Goal: Task Accomplishment & Management: Use online tool/utility

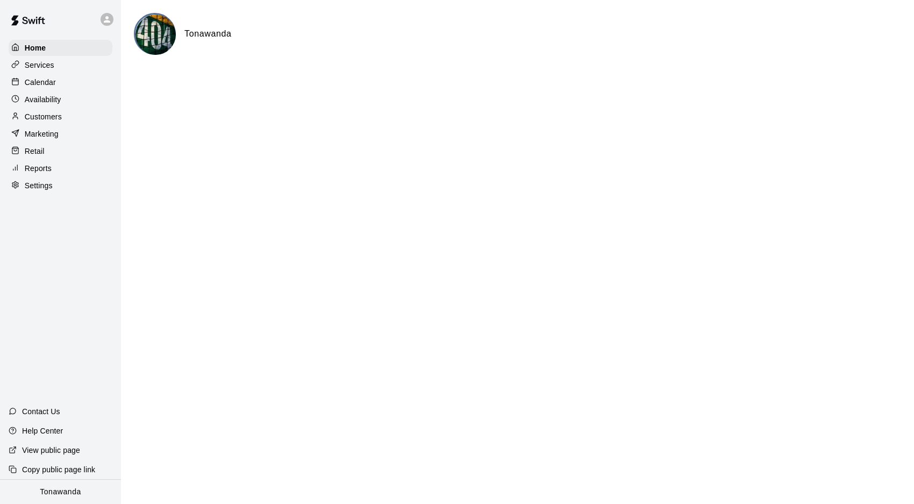
click at [32, 101] on p "Availability" at bounding box center [43, 99] width 37 height 11
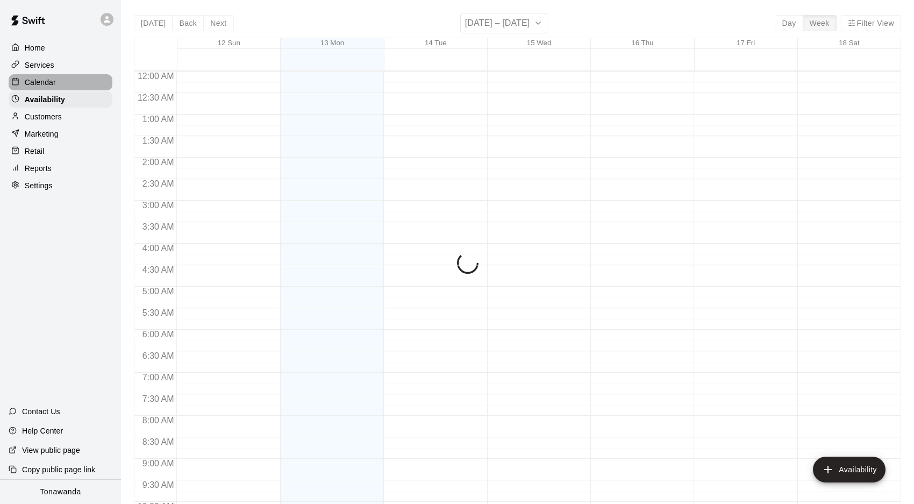
click at [33, 82] on p "Calendar" at bounding box center [40, 82] width 31 height 11
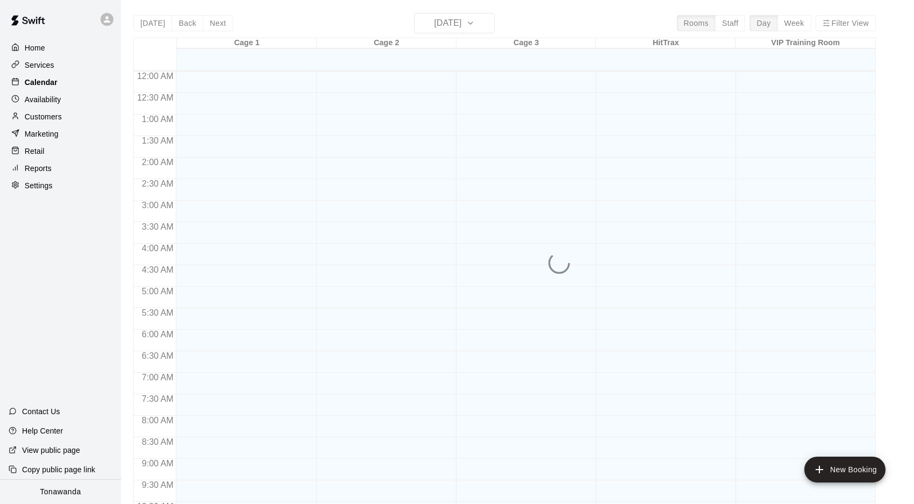
scroll to position [556, 0]
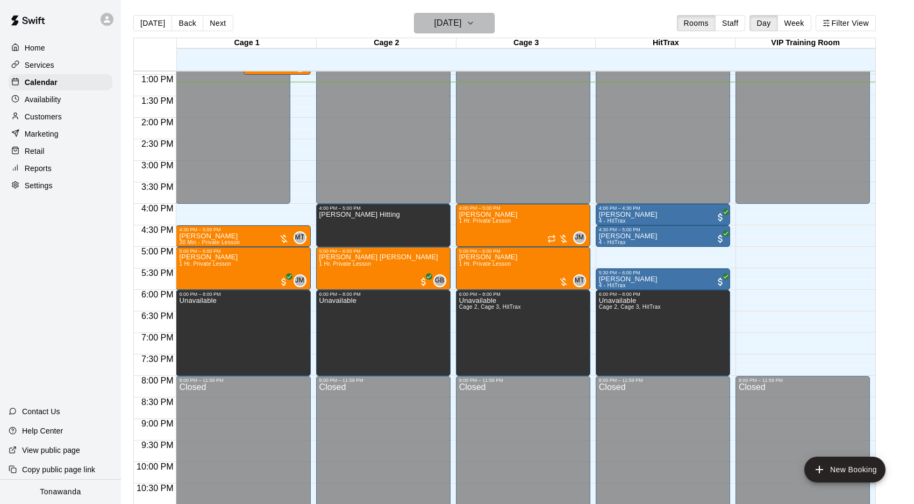
click at [452, 28] on h6 "[DATE]" at bounding box center [447, 23] width 27 height 15
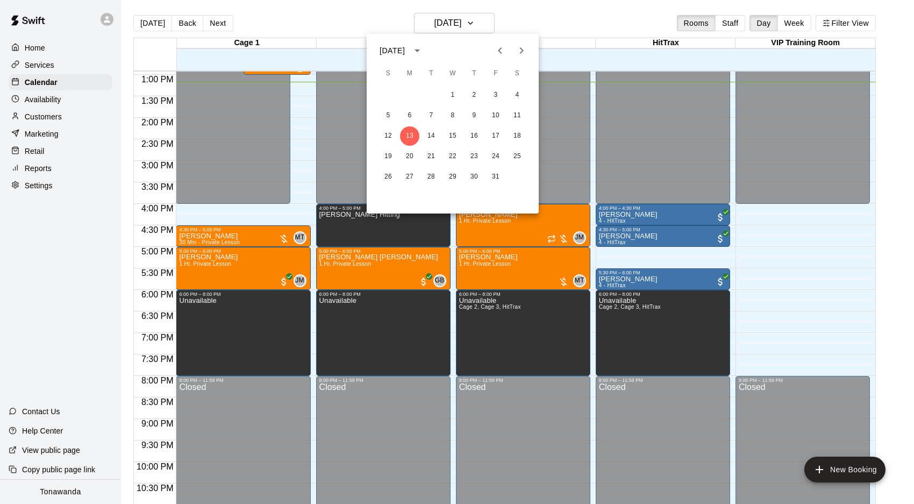
click at [466, 24] on div at bounding box center [457, 252] width 914 height 504
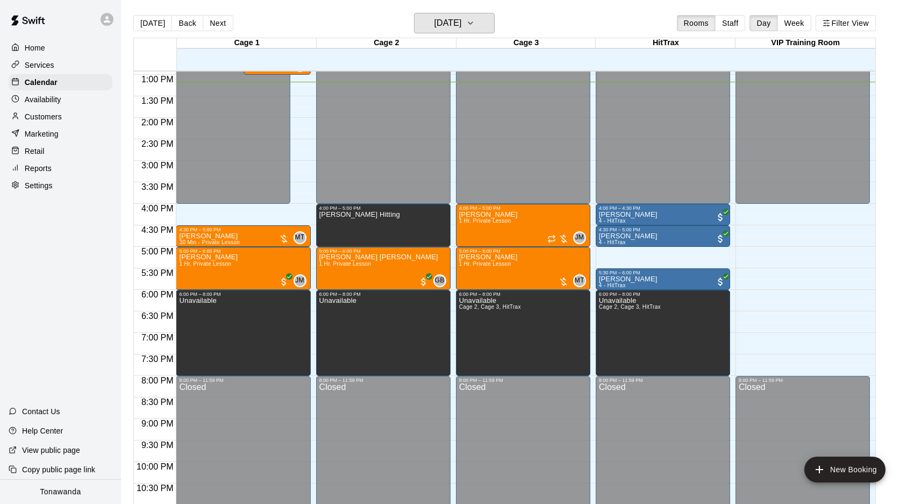
click at [461, 24] on h6 "[DATE]" at bounding box center [447, 23] width 27 height 15
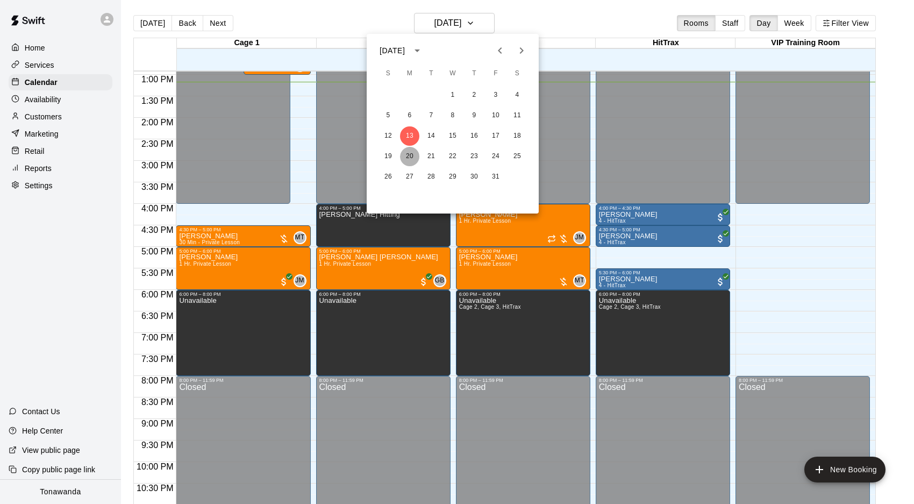
click at [412, 159] on button "20" at bounding box center [409, 156] width 19 height 19
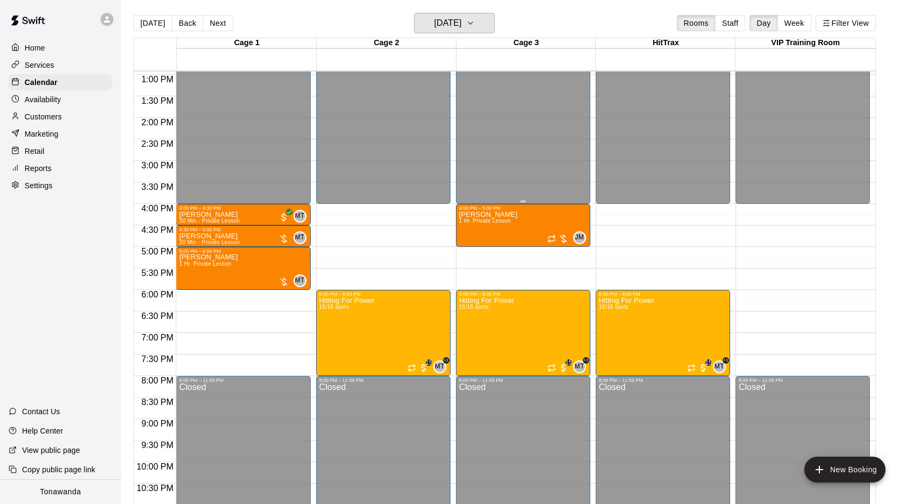
scroll to position [550, 0]
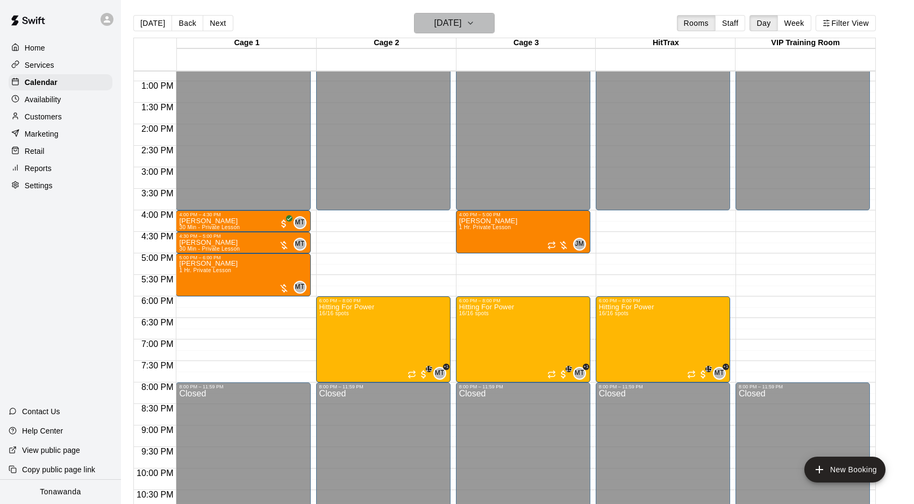
click at [453, 28] on h6 "[DATE]" at bounding box center [447, 23] width 27 height 15
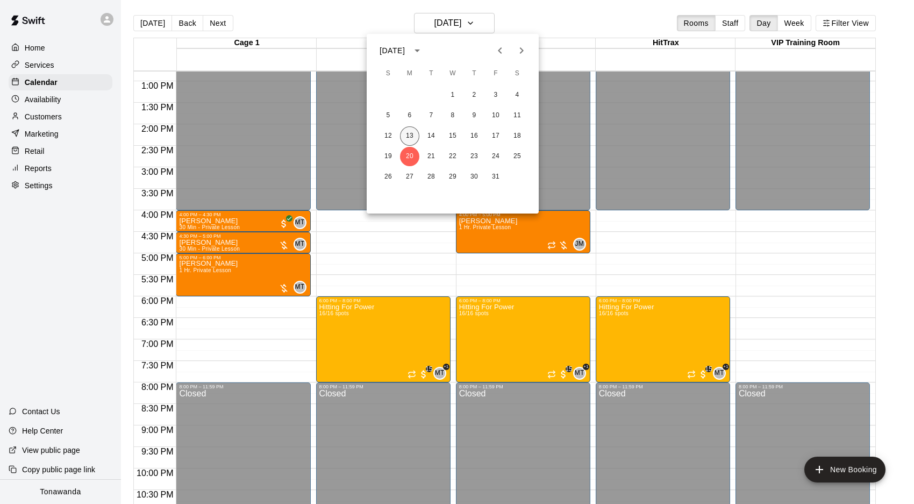
click at [412, 135] on button "13" at bounding box center [409, 135] width 19 height 19
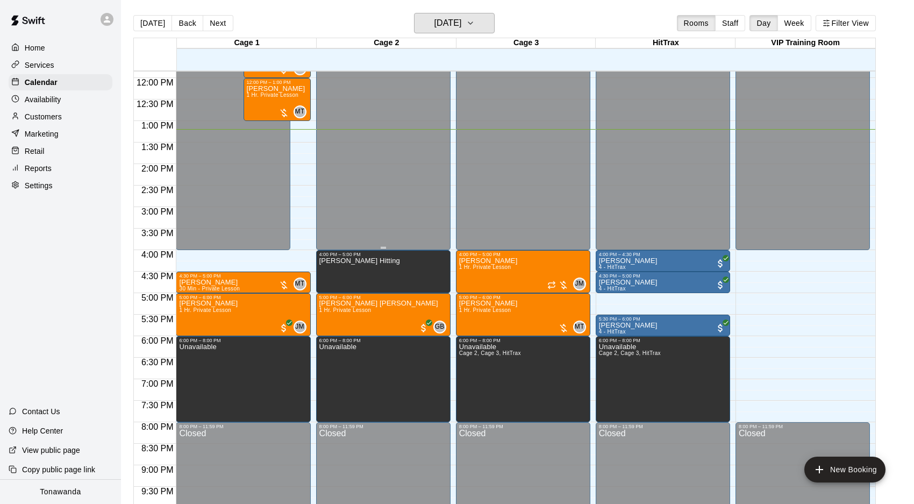
scroll to position [518, 0]
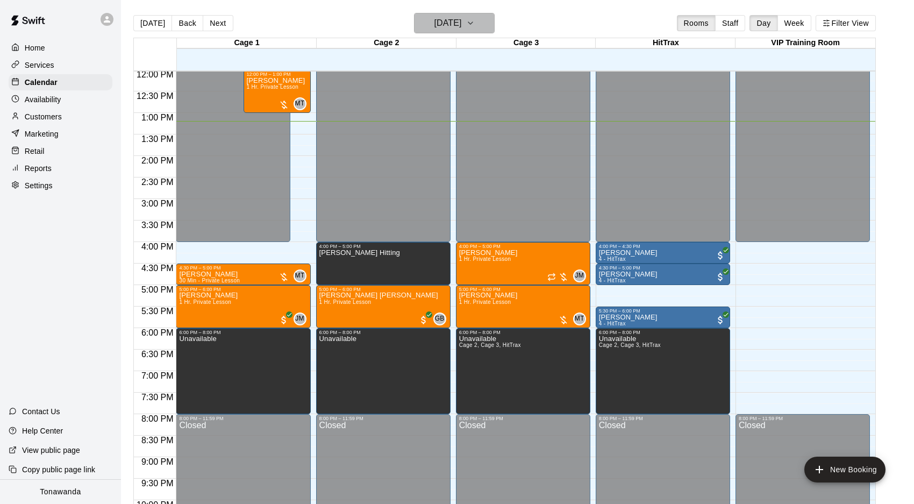
click at [461, 22] on h6 "[DATE]" at bounding box center [447, 23] width 27 height 15
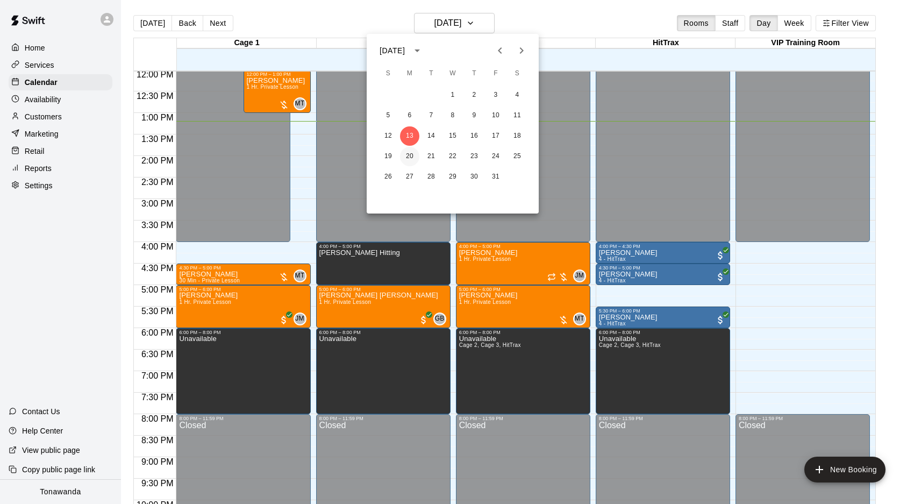
click at [408, 158] on button "20" at bounding box center [409, 156] width 19 height 19
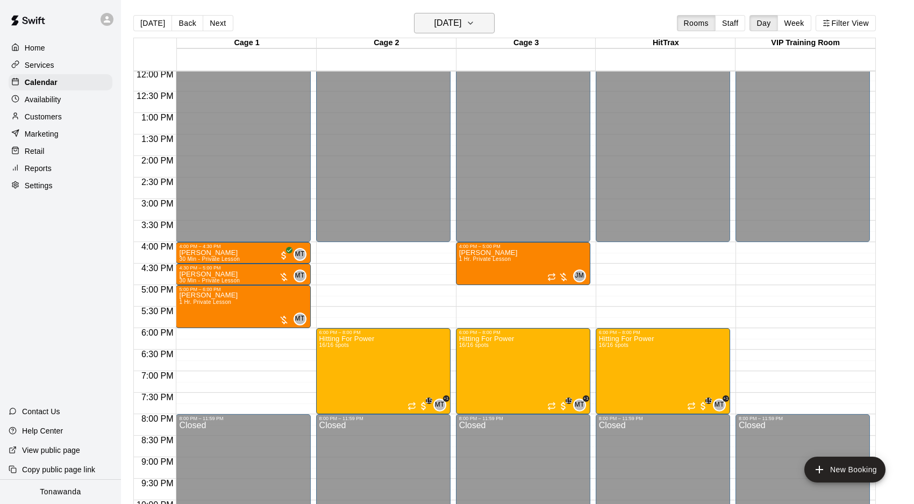
click at [447, 26] on h6 "[DATE]" at bounding box center [447, 23] width 27 height 15
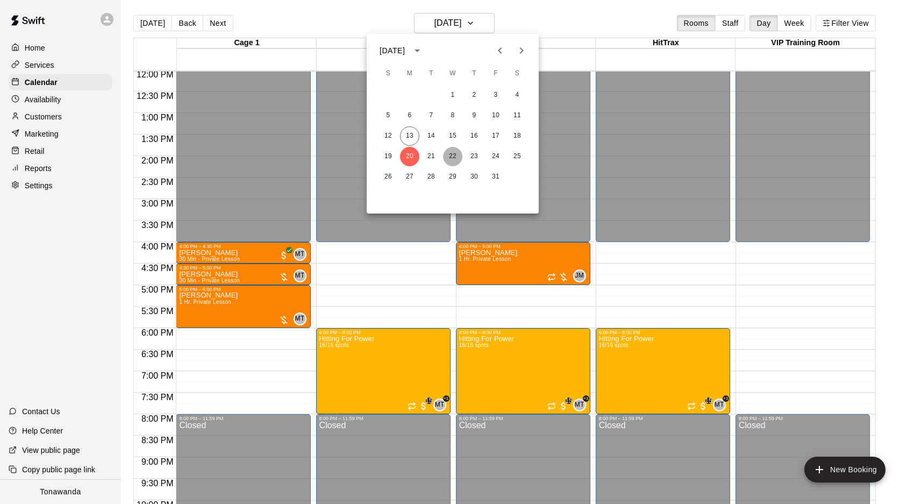
click at [452, 154] on button "22" at bounding box center [452, 156] width 19 height 19
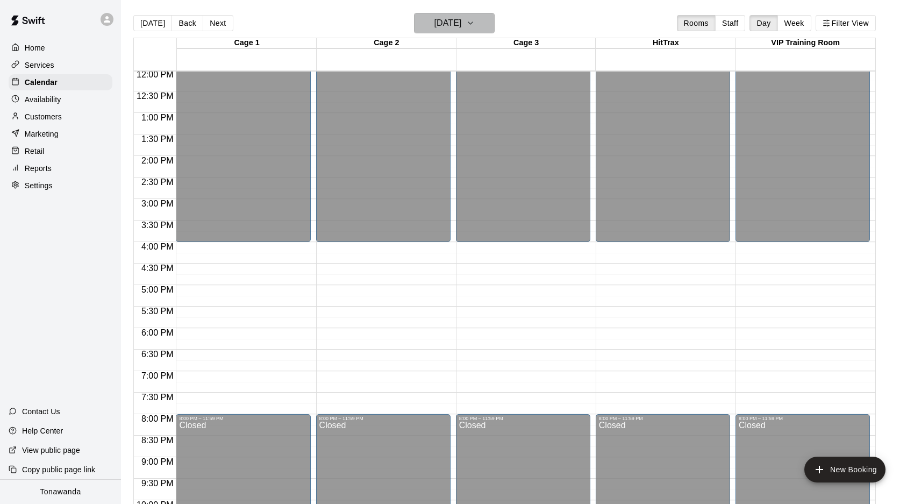
click at [434, 20] on h6 "[DATE]" at bounding box center [447, 23] width 27 height 15
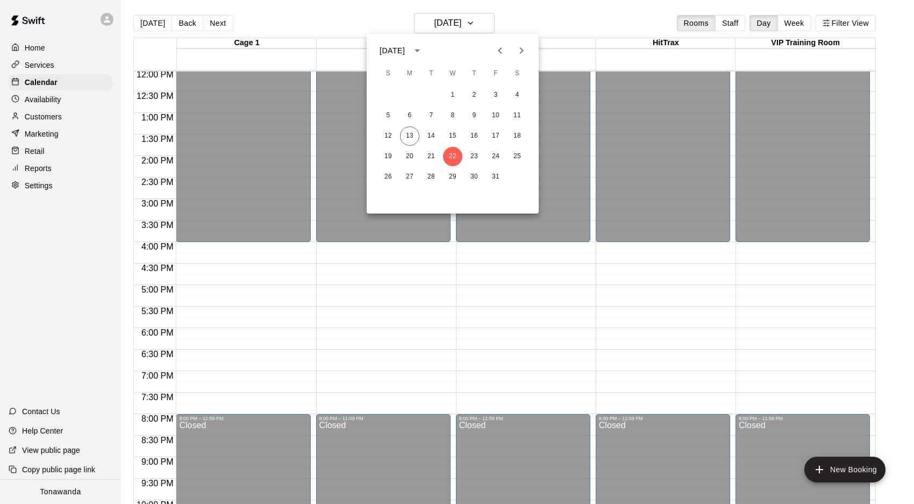
click at [437, 20] on div at bounding box center [457, 252] width 914 height 504
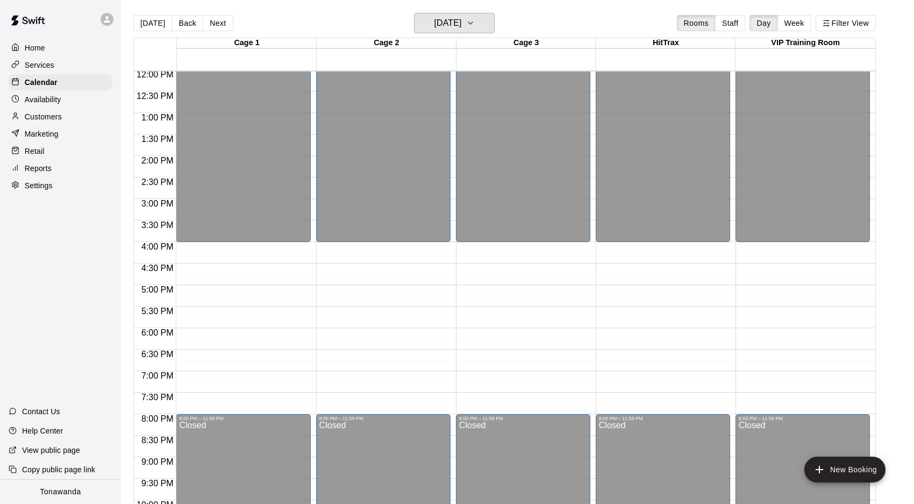
click at [435, 24] on h6 "[DATE]" at bounding box center [447, 23] width 27 height 15
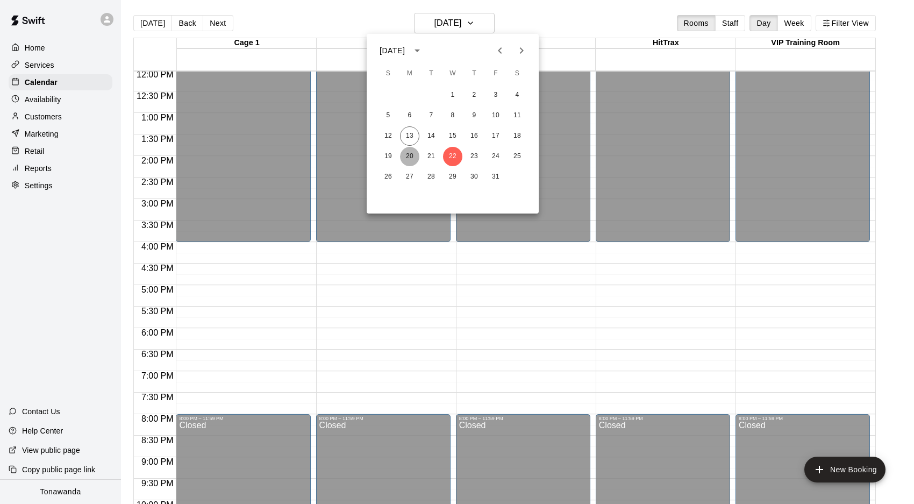
click at [410, 156] on button "20" at bounding box center [409, 156] width 19 height 19
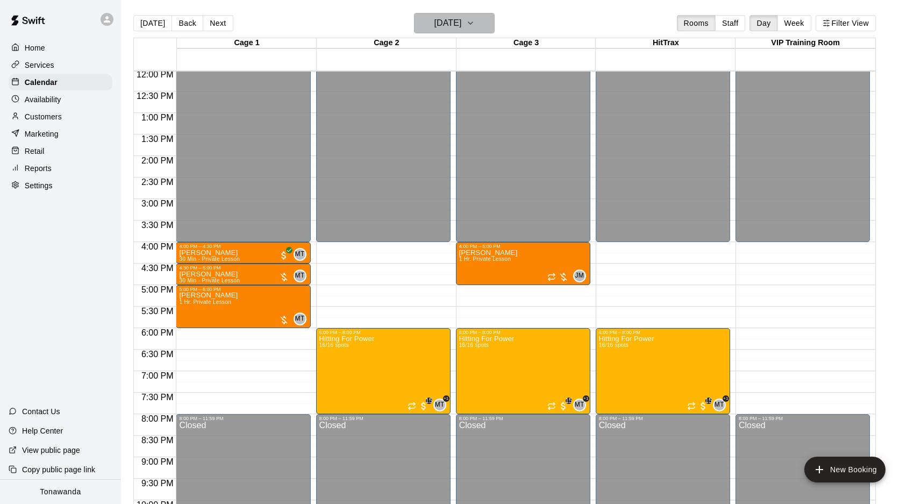
click at [452, 30] on h6 "[DATE]" at bounding box center [447, 23] width 27 height 15
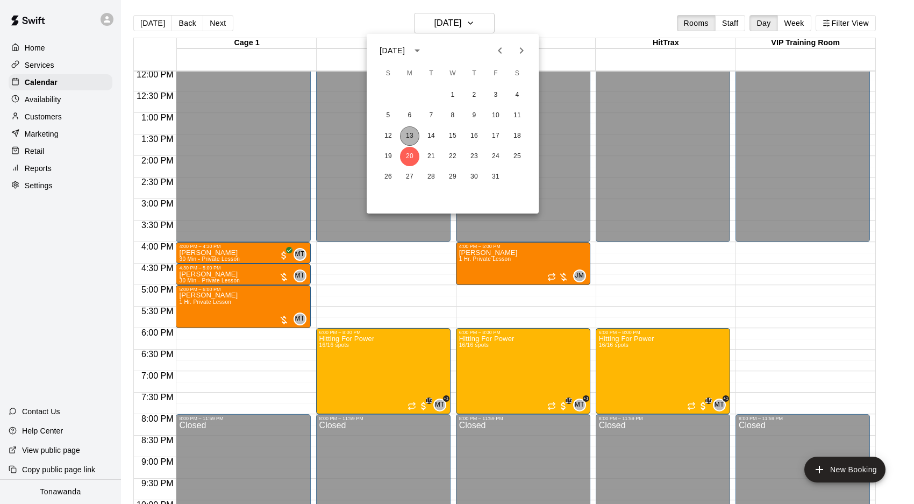
click at [408, 134] on button "13" at bounding box center [409, 135] width 19 height 19
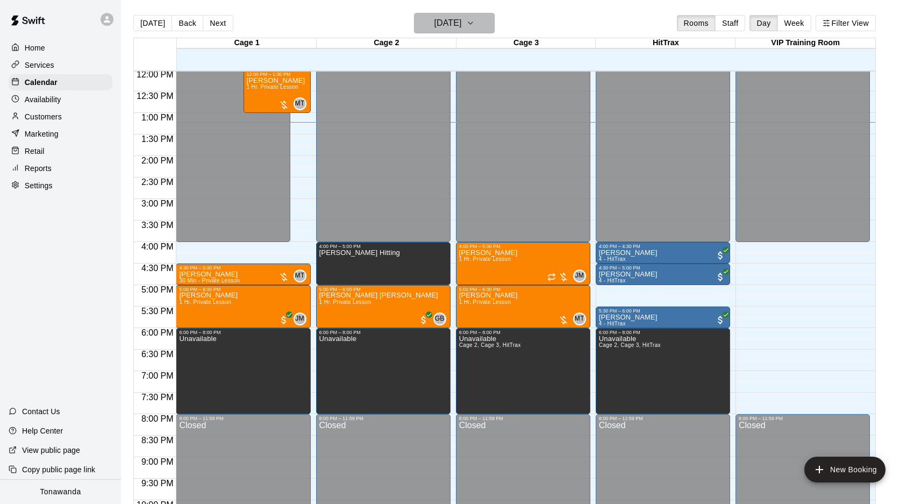
click at [461, 22] on h6 "[DATE]" at bounding box center [447, 23] width 27 height 15
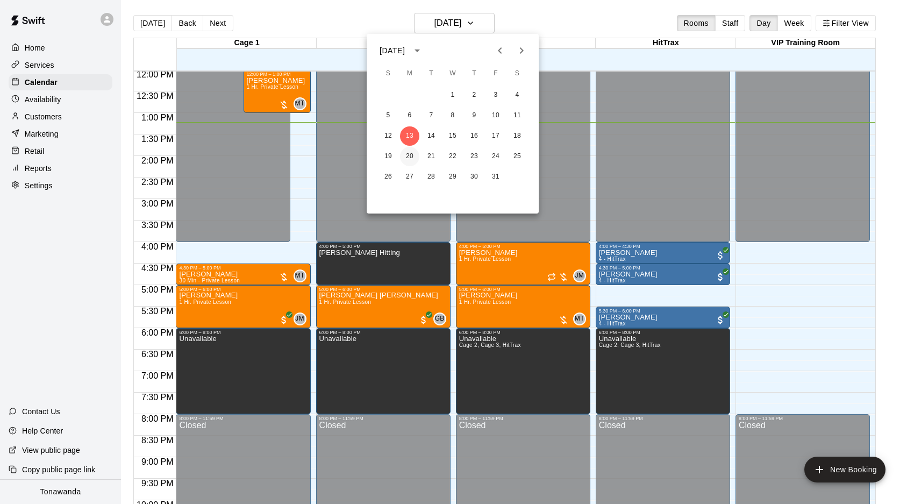
click at [410, 158] on button "20" at bounding box center [409, 156] width 19 height 19
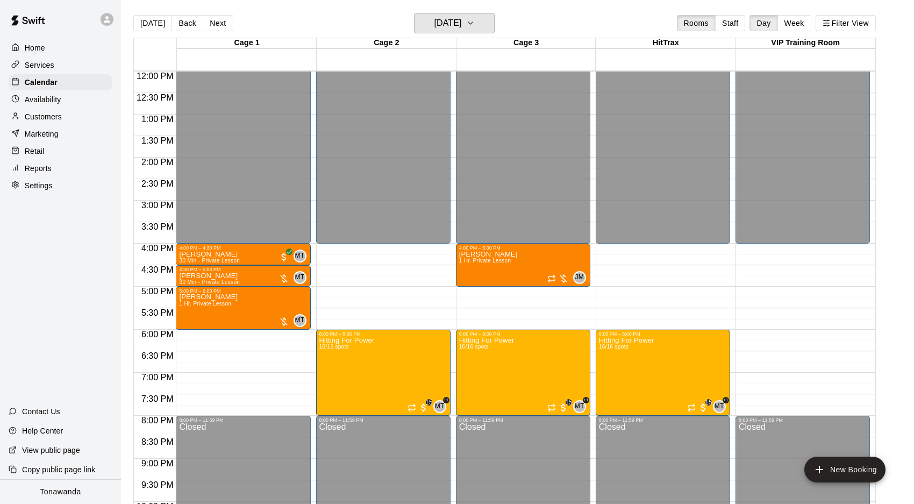
scroll to position [3, 0]
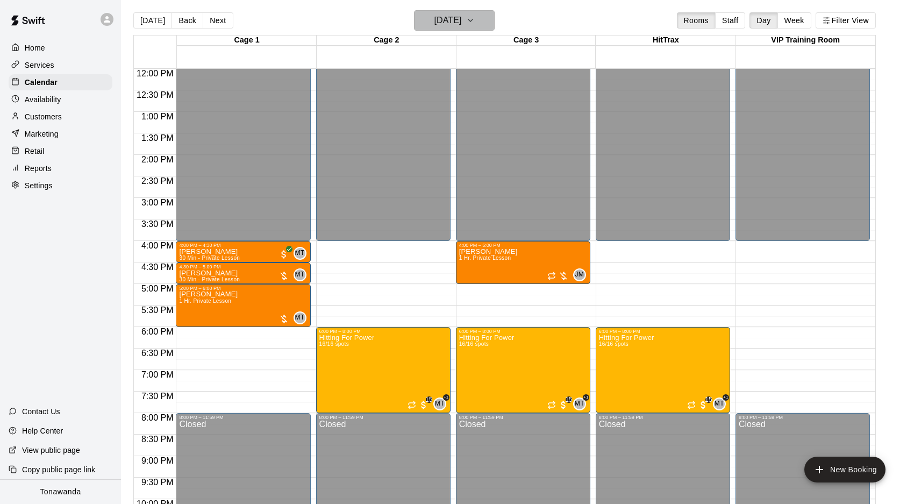
click at [446, 24] on h6 "[DATE]" at bounding box center [447, 20] width 27 height 15
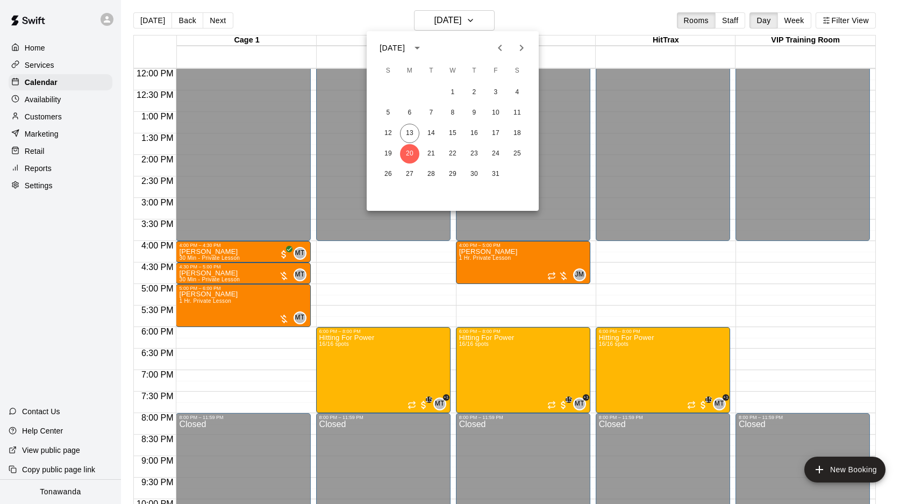
click at [900, 291] on div at bounding box center [457, 252] width 914 height 504
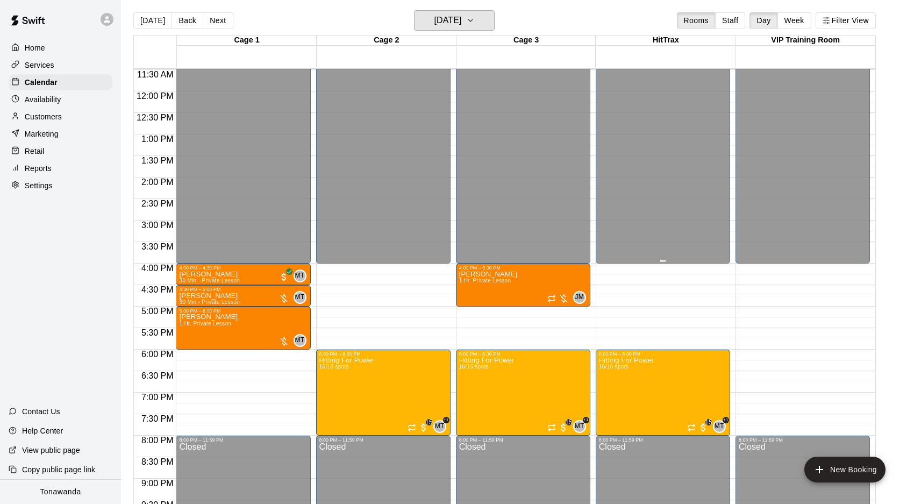
scroll to position [497, 0]
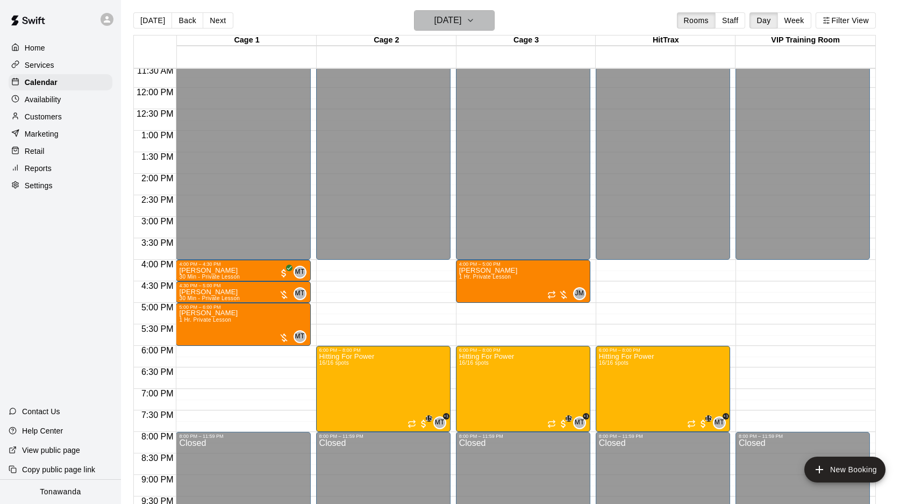
click at [434, 25] on h6 "[DATE]" at bounding box center [447, 20] width 27 height 15
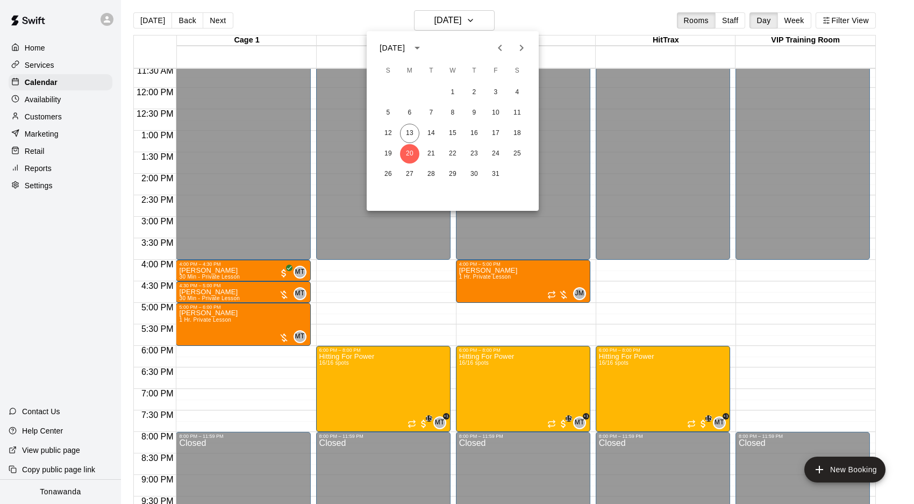
click at [425, 25] on div at bounding box center [457, 252] width 914 height 504
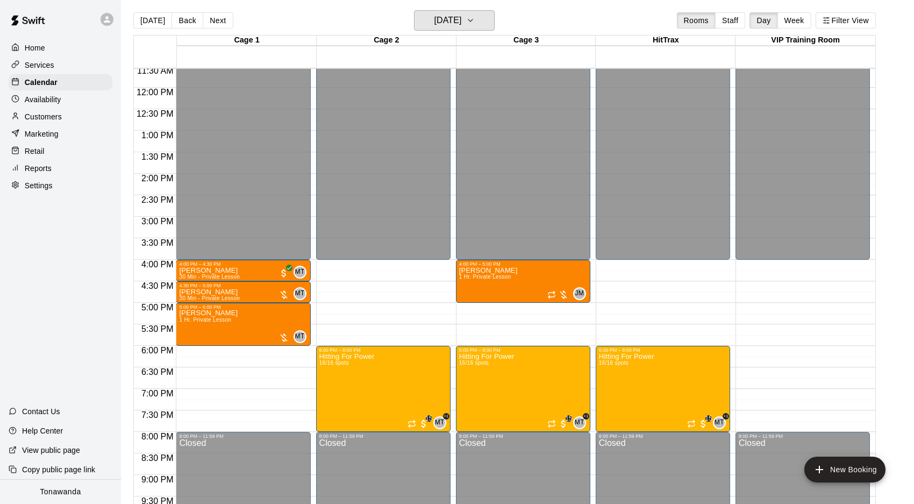
scroll to position [5, 0]
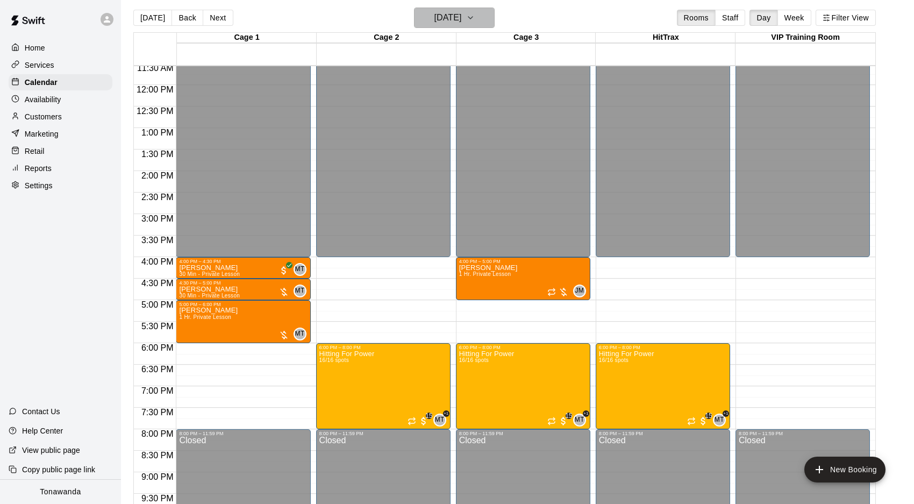
click at [446, 24] on h6 "[DATE]" at bounding box center [447, 17] width 27 height 15
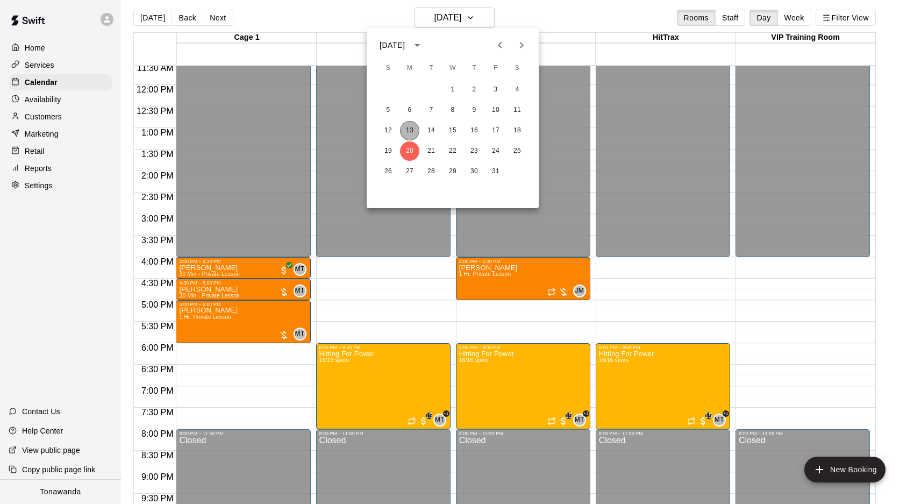
click at [409, 129] on button "13" at bounding box center [409, 130] width 19 height 19
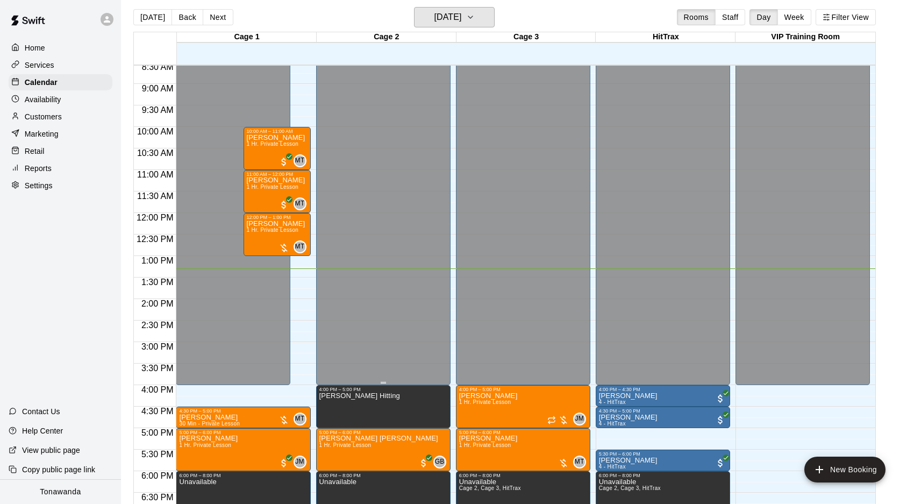
scroll to position [322, 0]
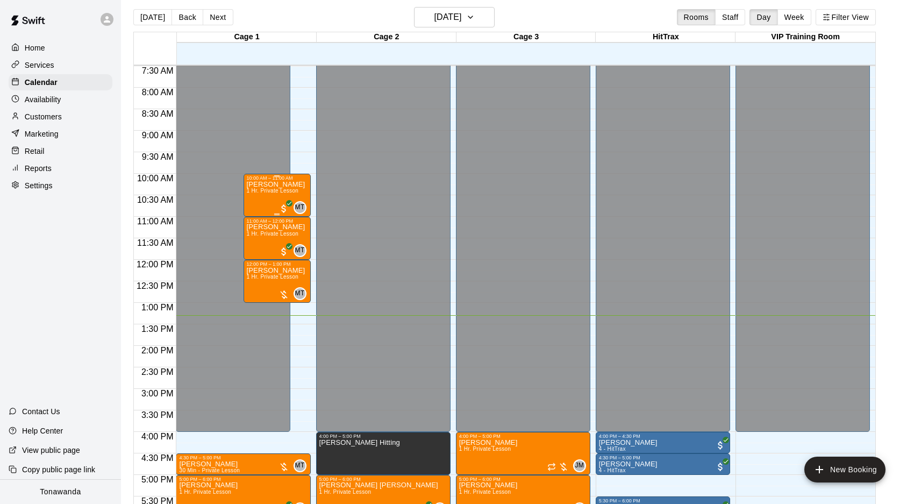
click at [258, 184] on p "[PERSON_NAME]" at bounding box center [276, 184] width 59 height 0
click at [259, 220] on img "edit" at bounding box center [258, 221] width 12 height 12
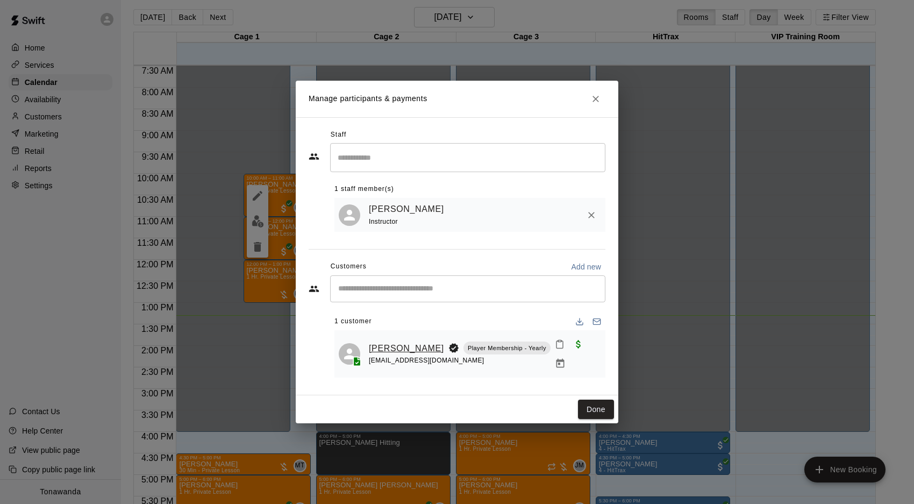
click at [402, 346] on link "[PERSON_NAME]" at bounding box center [406, 348] width 75 height 14
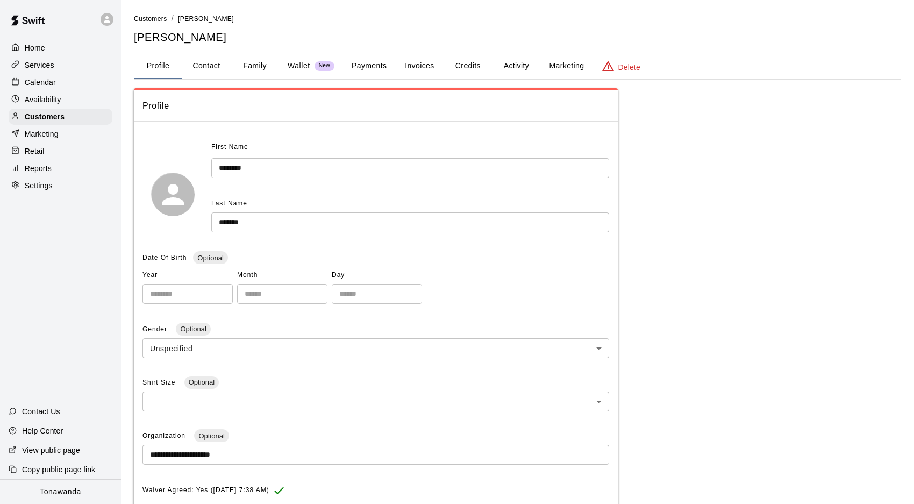
click at [512, 65] on button "Activity" at bounding box center [516, 66] width 48 height 26
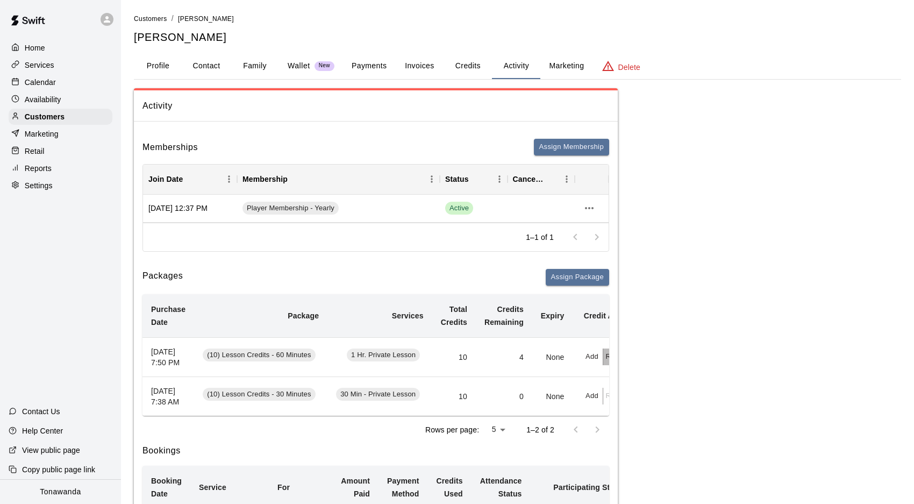
click at [607, 363] on button "Redeem" at bounding box center [619, 356] width 33 height 17
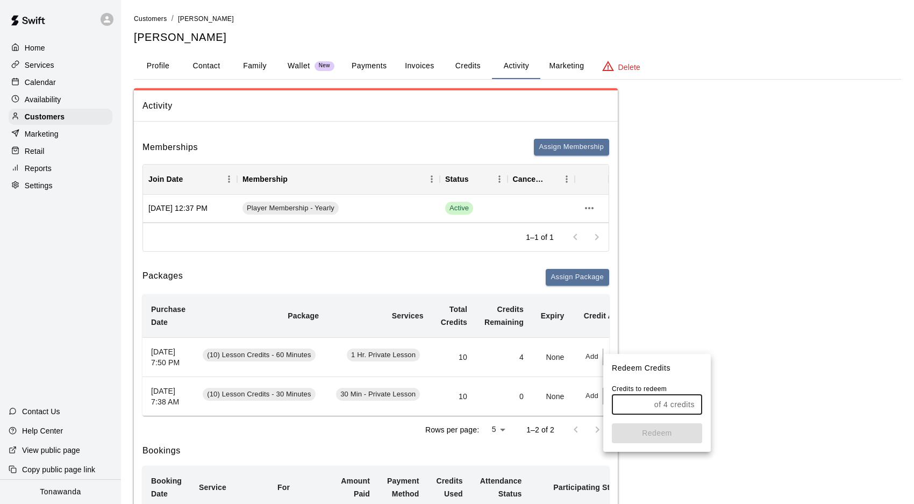
click at [630, 409] on input "text" at bounding box center [631, 405] width 38 height 20
type input "*"
click at [654, 431] on button "Redeem" at bounding box center [657, 433] width 90 height 20
